Goal: Task Accomplishment & Management: Use online tool/utility

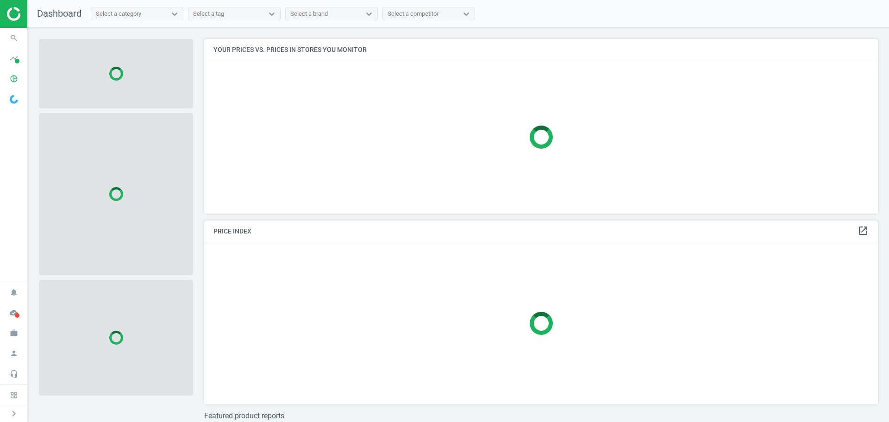
scroll to position [188, 681]
click at [15, 81] on icon "pie_chart_outlined" at bounding box center [14, 79] width 18 height 18
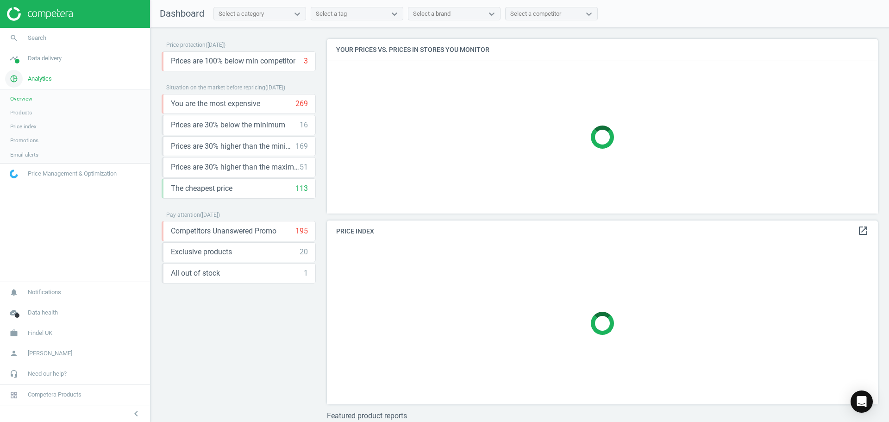
scroll to position [188, 558]
click at [36, 59] on span "Data delivery" at bounding box center [45, 58] width 34 height 8
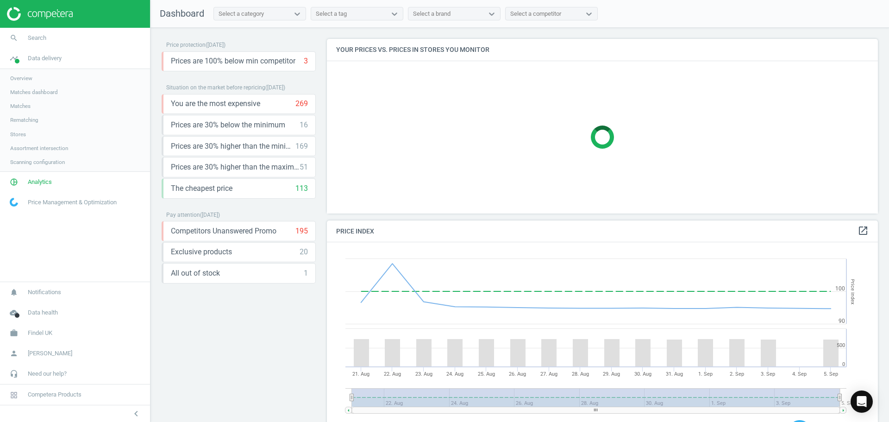
scroll to position [198, 558]
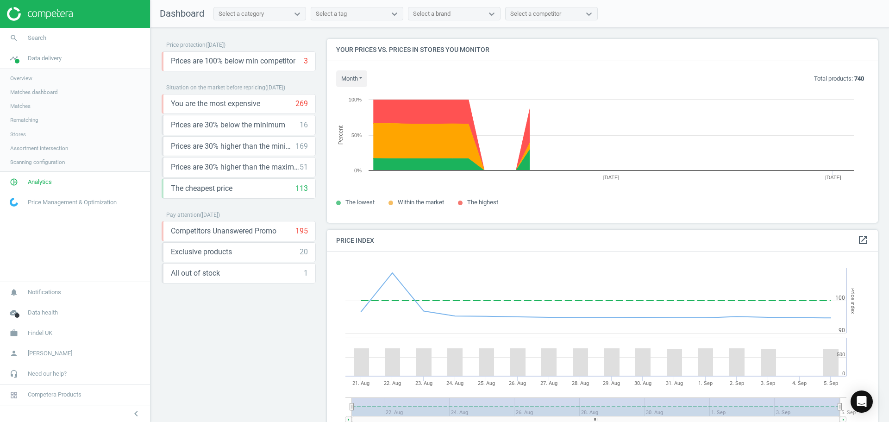
click at [25, 108] on span "Matches" at bounding box center [20, 105] width 20 height 7
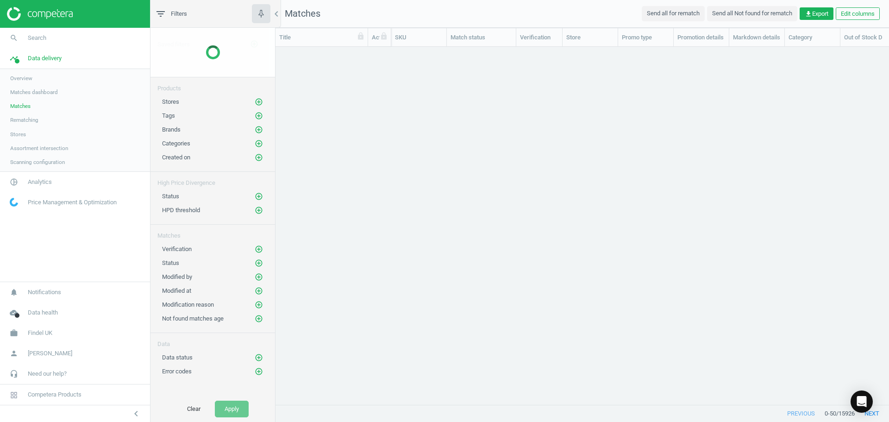
scroll to position [343, 606]
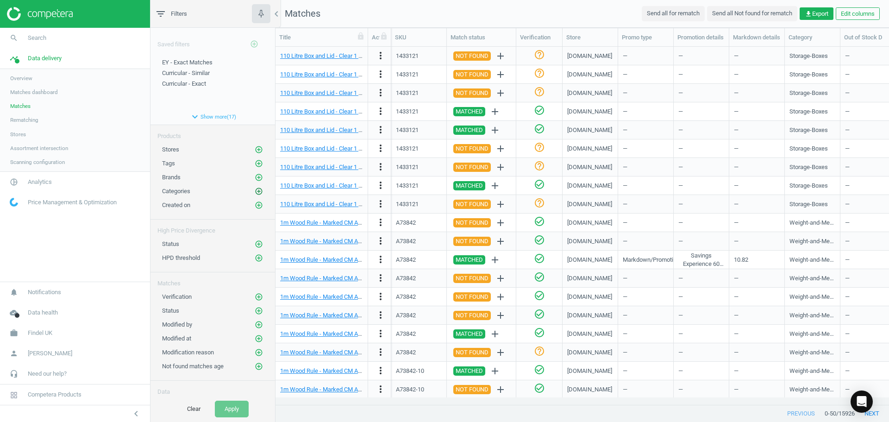
click at [255, 188] on icon "add_circle_outline" at bounding box center [259, 191] width 8 height 8
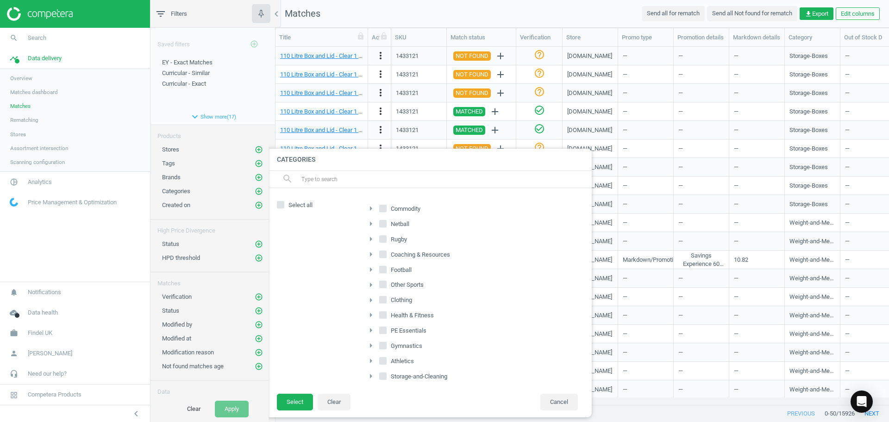
click at [368, 208] on icon "arrow_right" at bounding box center [370, 208] width 11 height 11
click at [388, 283] on input "Early-Years" at bounding box center [388, 283] width 6 height 6
checkbox input "true"
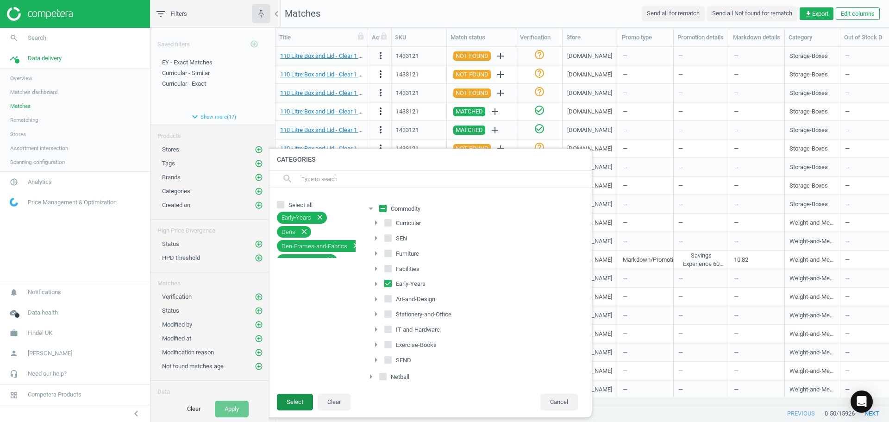
click at [304, 394] on button "Select" at bounding box center [295, 401] width 36 height 17
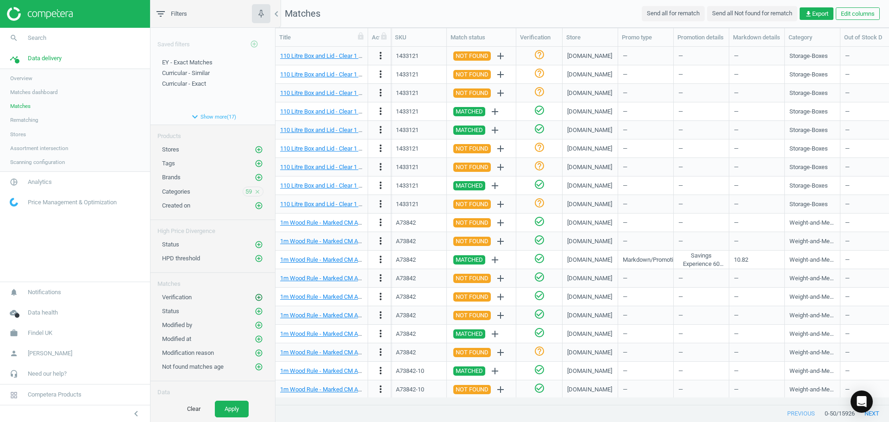
click at [255, 297] on icon "add_circle_outline" at bounding box center [259, 297] width 8 height 8
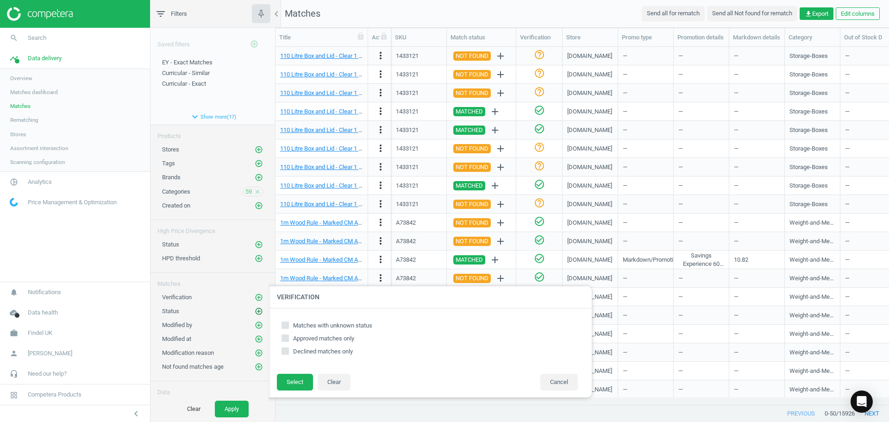
click at [255, 313] on icon "add_circle_outline" at bounding box center [259, 311] width 8 height 8
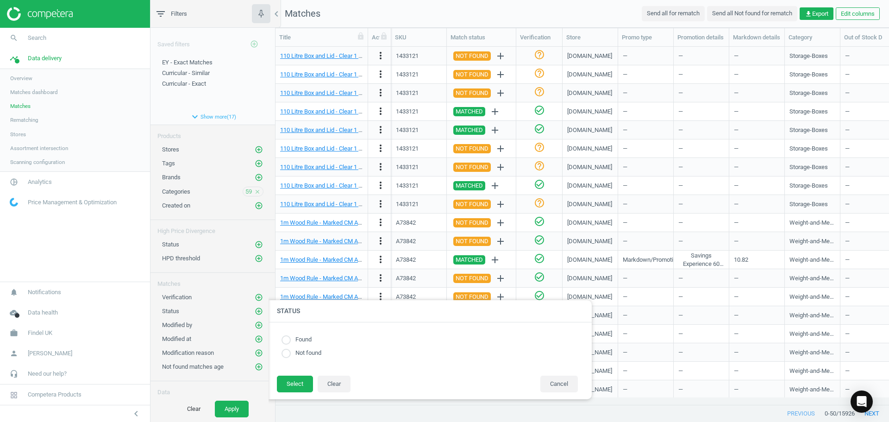
click at [286, 356] on input "radio" at bounding box center [285, 352] width 9 height 9
radio input "true"
click at [289, 384] on button "Select" at bounding box center [295, 383] width 36 height 17
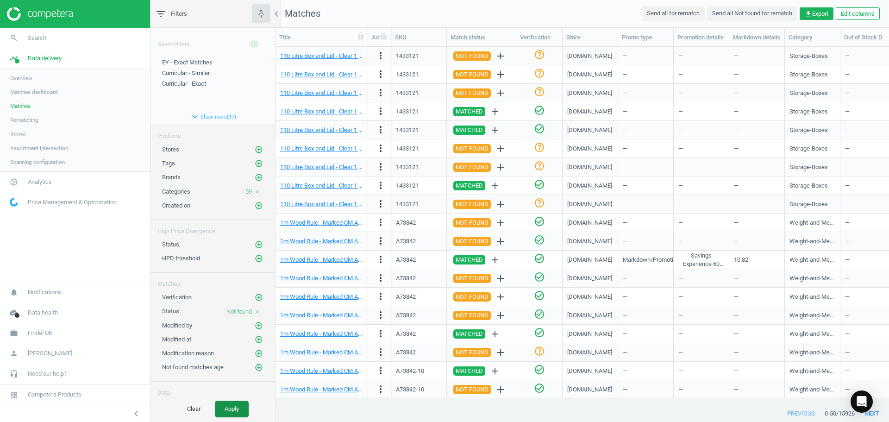
click at [224, 411] on button "Apply" at bounding box center [232, 408] width 34 height 17
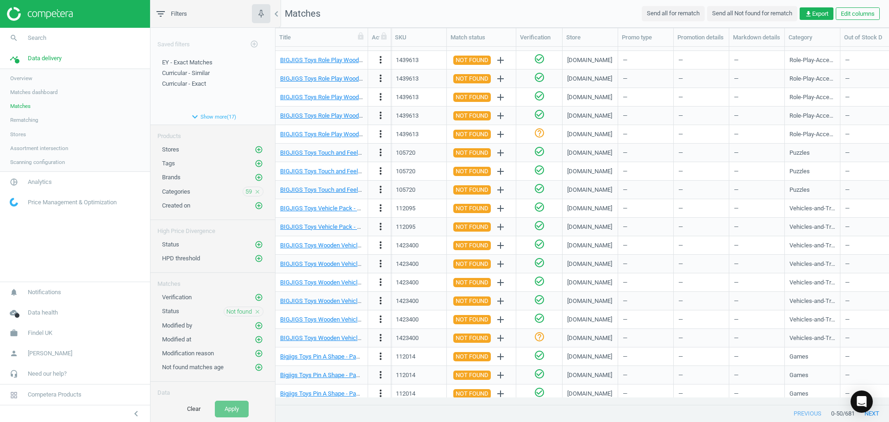
scroll to position [324, 0]
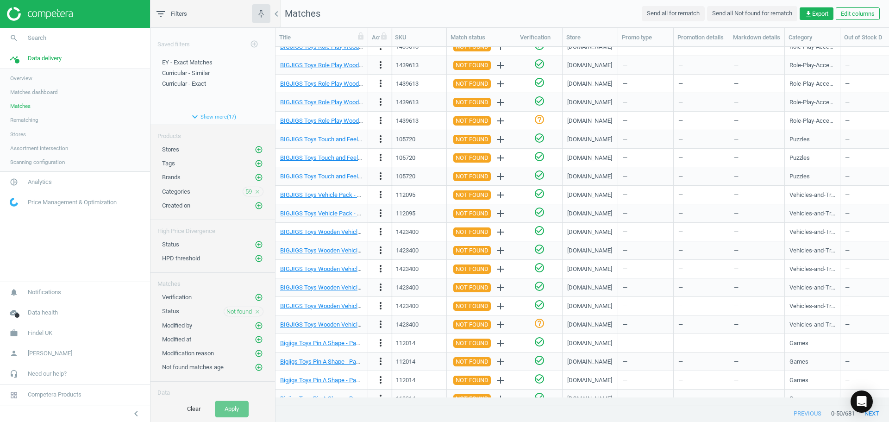
click at [254, 309] on icon "close" at bounding box center [257, 311] width 6 height 6
click at [255, 311] on icon "add_circle_outline" at bounding box center [259, 311] width 8 height 8
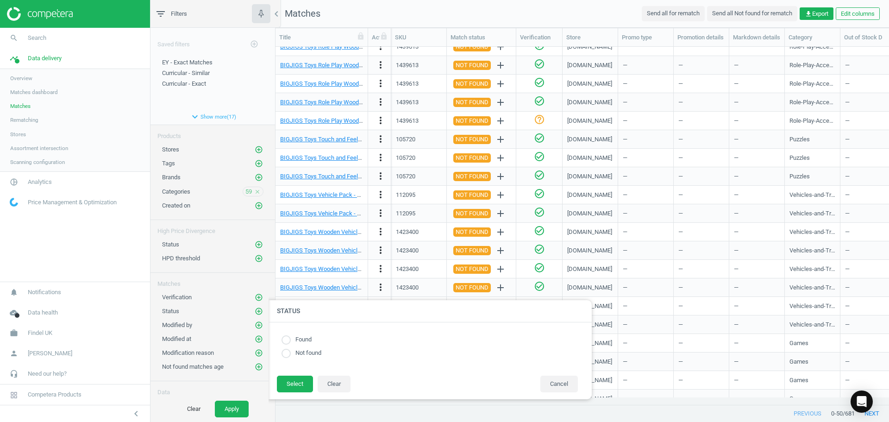
click at [307, 341] on label "Found" at bounding box center [301, 339] width 21 height 9
click at [286, 340] on input "radio" at bounding box center [285, 339] width 9 height 9
radio input "true"
click at [289, 378] on button "Select" at bounding box center [295, 383] width 36 height 17
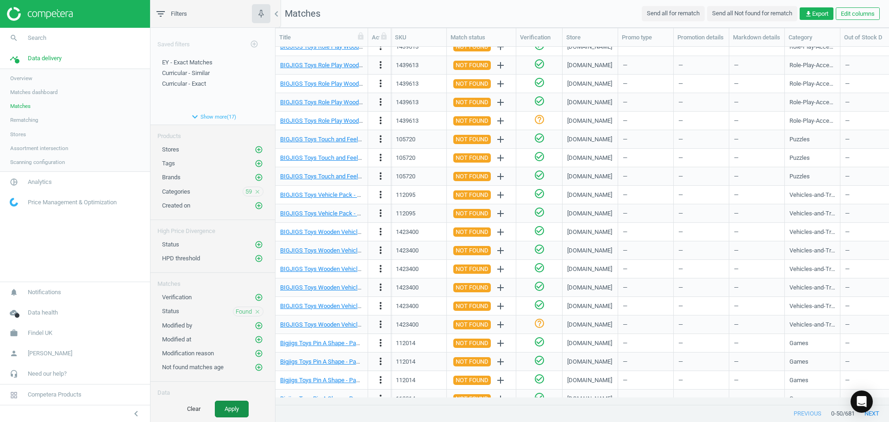
click at [240, 404] on button "Apply" at bounding box center [232, 408] width 34 height 17
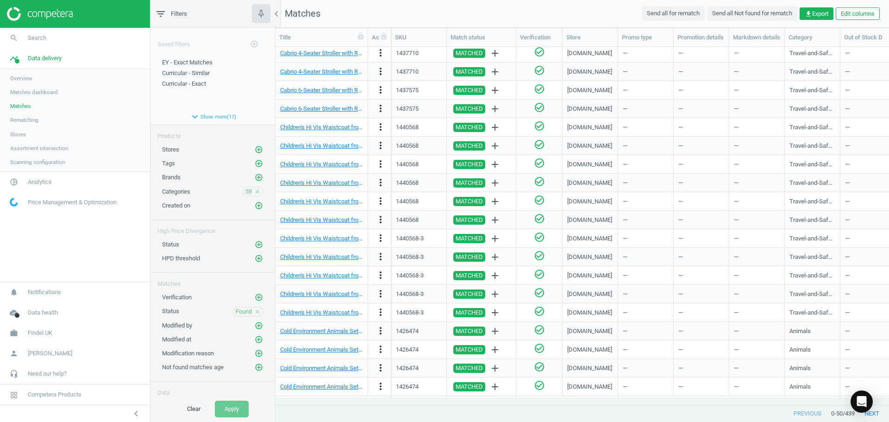
scroll to position [575, 0]
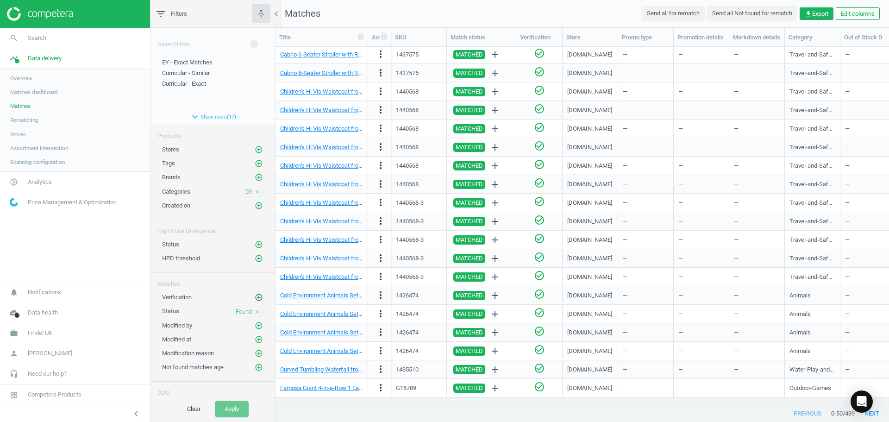
click at [255, 299] on icon "add_circle_outline" at bounding box center [259, 297] width 8 height 8
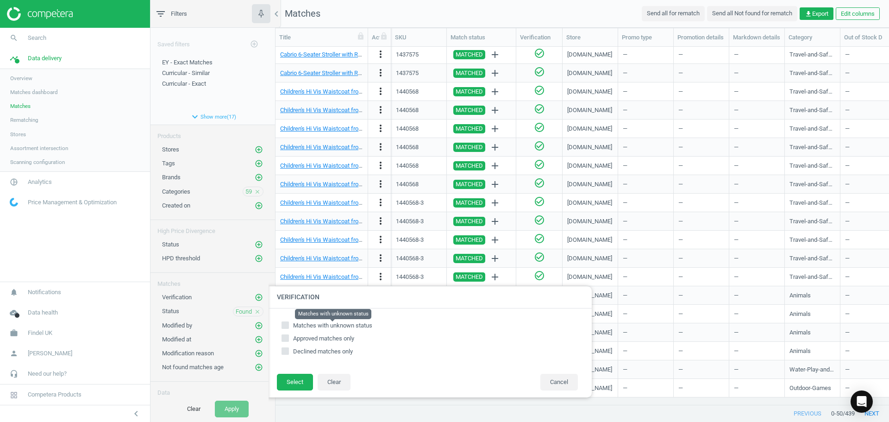
click at [328, 326] on span "Matches with unknown status" at bounding box center [332, 325] width 79 height 7
click at [288, 326] on input "Matches with unknown status" at bounding box center [285, 325] width 6 height 6
checkbox input "true"
click at [297, 378] on button "Select" at bounding box center [295, 381] width 36 height 17
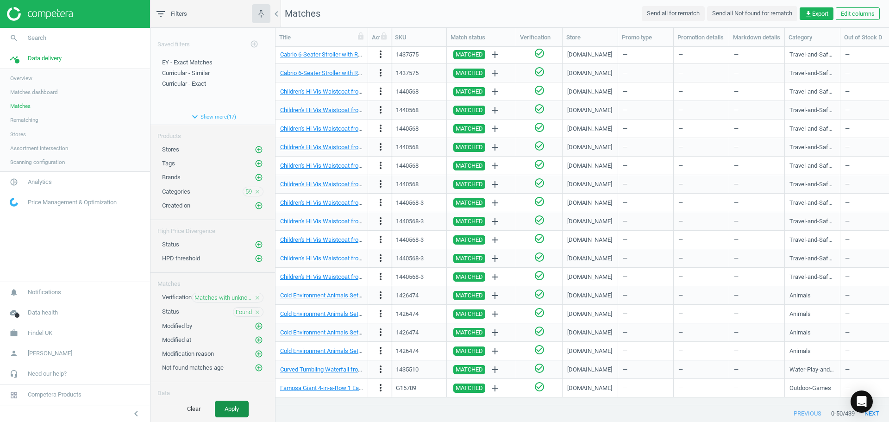
click at [233, 412] on button "Apply" at bounding box center [232, 408] width 34 height 17
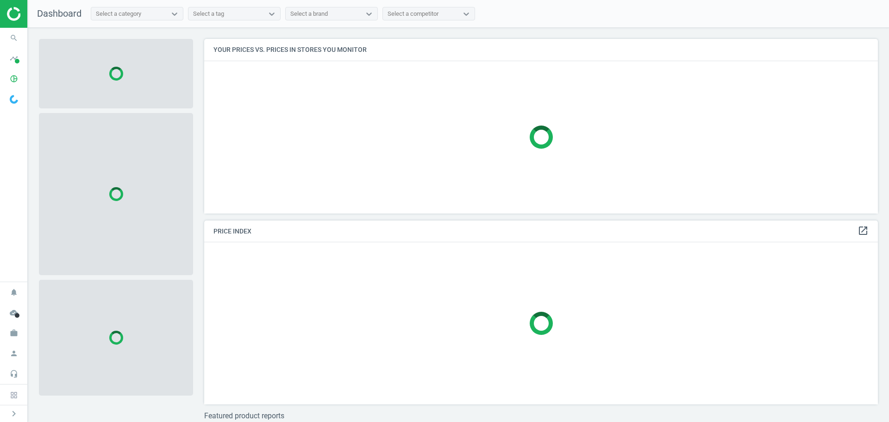
scroll to position [188, 681]
click at [12, 72] on icon "pie_chart_outlined" at bounding box center [14, 79] width 18 height 18
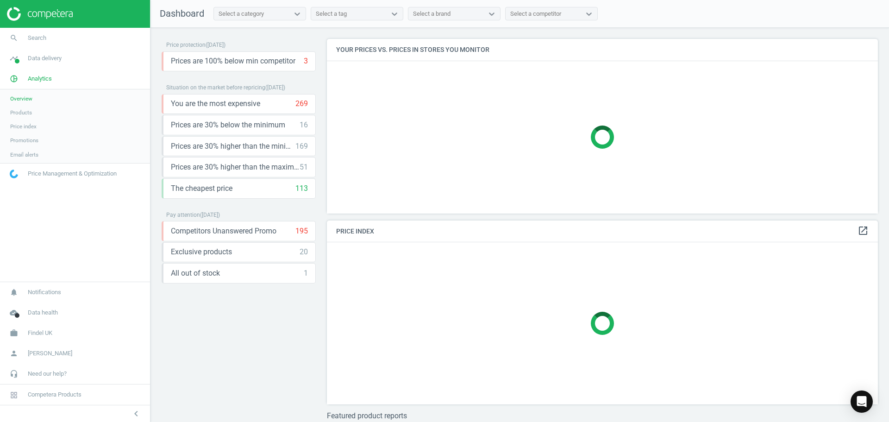
scroll to position [188, 558]
click at [43, 39] on span "Search" at bounding box center [37, 38] width 19 height 8
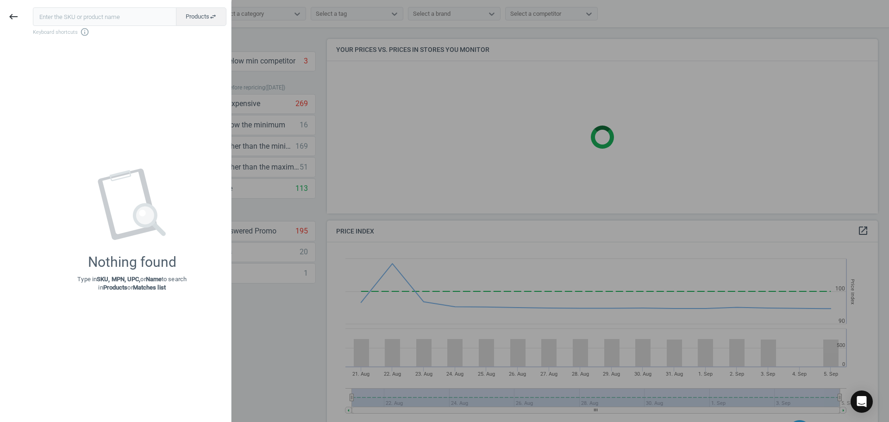
click at [125, 14] on input "text" at bounding box center [104, 16] width 143 height 19
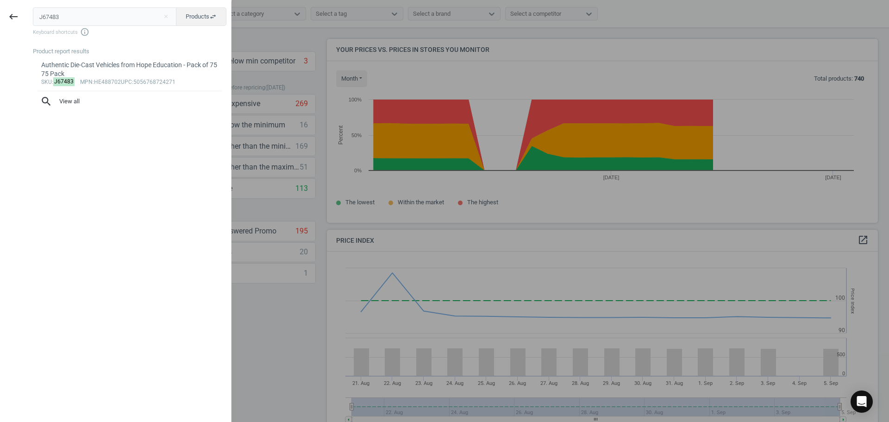
type input "J67483"
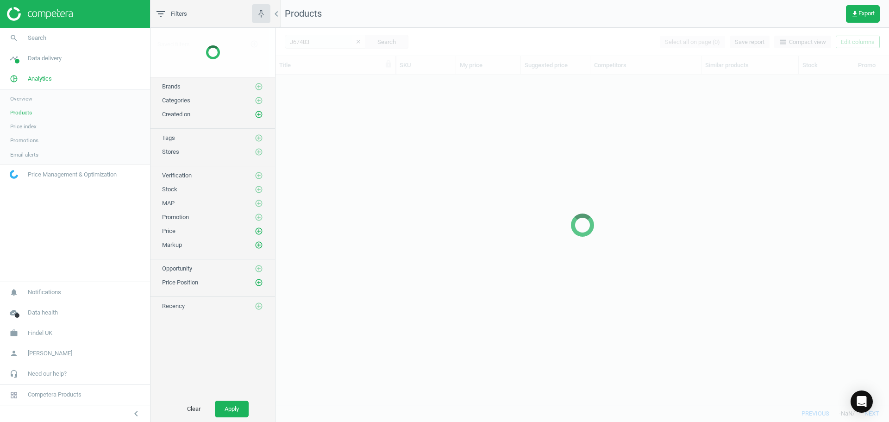
scroll to position [316, 606]
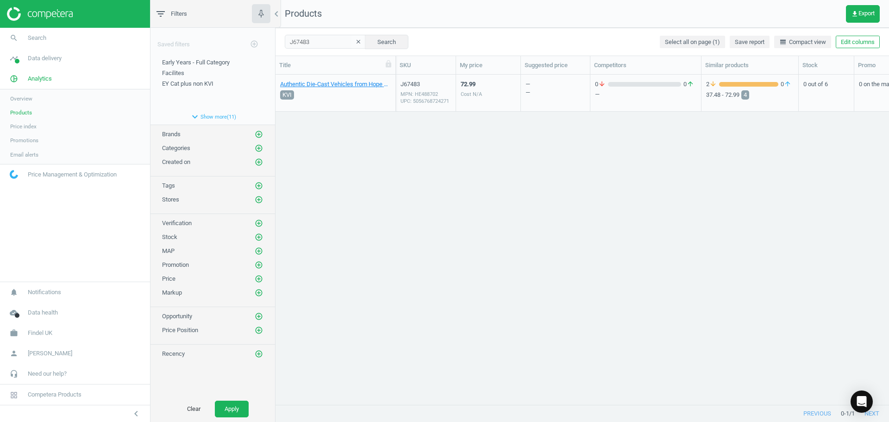
click at [454, 79] on div "J67483 MPN: HE488702 UPC: 5056768724271" at bounding box center [426, 93] width 60 height 37
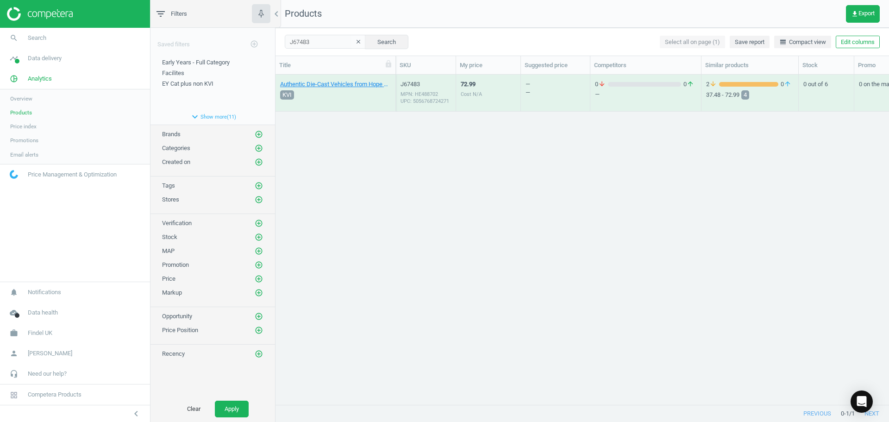
click at [454, 79] on div "J67483 MPN: HE488702 UPC: 5056768724271" at bounding box center [426, 93] width 60 height 37
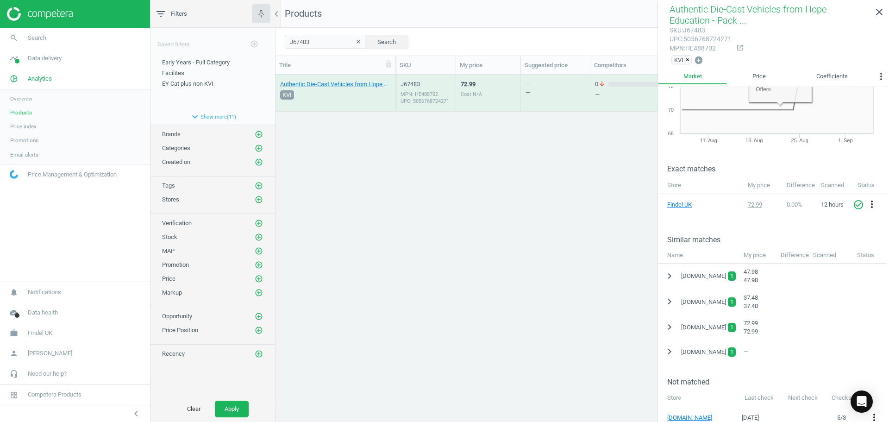
scroll to position [175, 0]
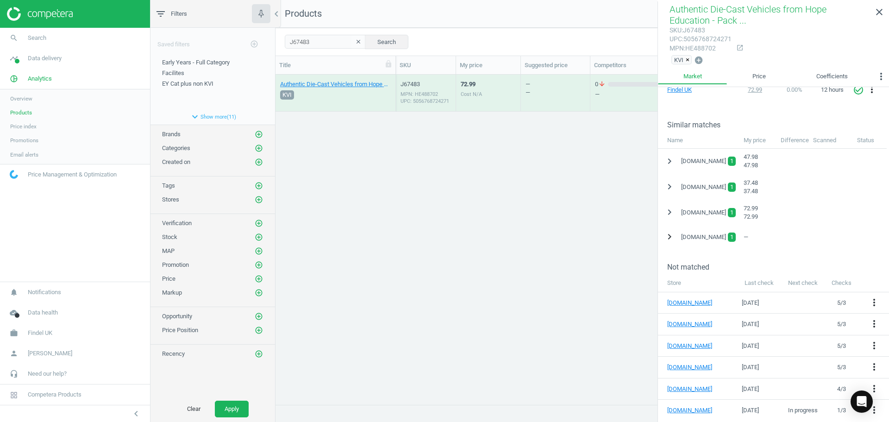
click at [667, 240] on icon "chevron_right" at bounding box center [669, 236] width 11 height 11
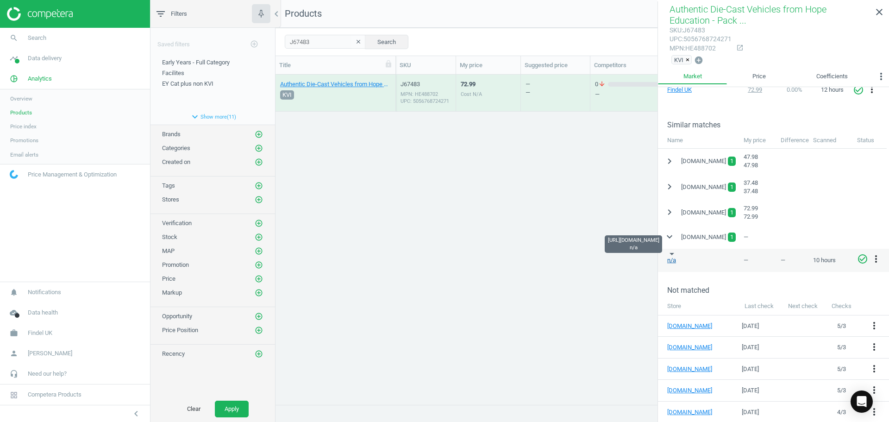
click at [674, 259] on link "n/a" at bounding box center [671, 259] width 9 height 7
click at [724, 272] on div "Not matched" at bounding box center [773, 283] width 231 height 23
click at [481, 203] on div "Authentic Die-Cast Vehicles from Hope Education - Pack of 75 75 Pack KVI J67483…" at bounding box center [581, 236] width 613 height 323
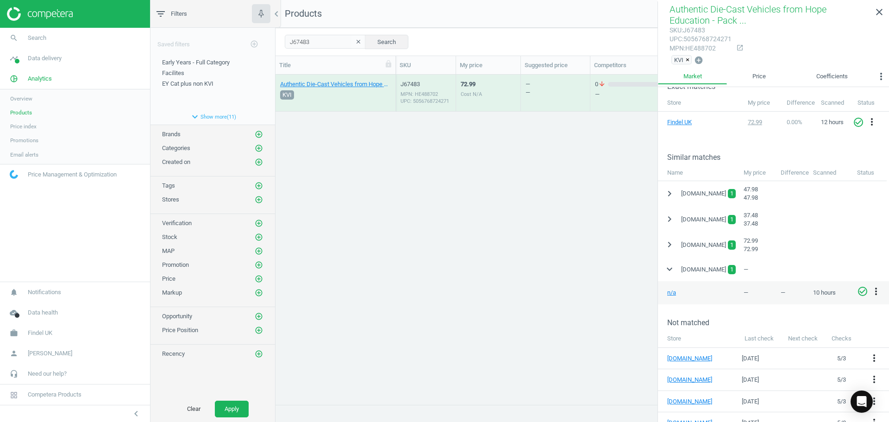
scroll to position [129, 0]
